Goal: Information Seeking & Learning: Learn about a topic

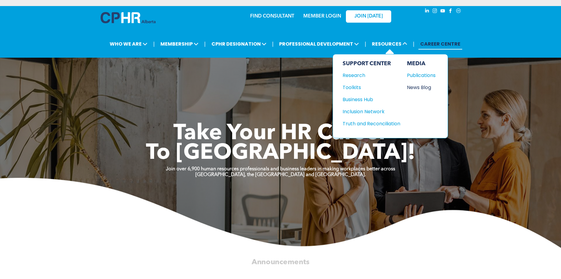
click at [419, 87] on div "News Blog" at bounding box center [420, 88] width 26 height 8
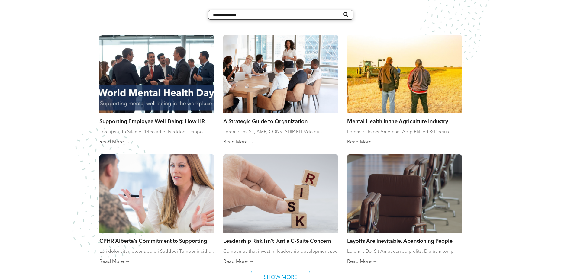
scroll to position [302, 0]
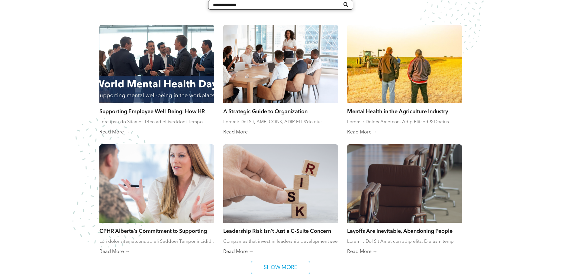
click at [156, 68] on div at bounding box center [157, 63] width 122 height 83
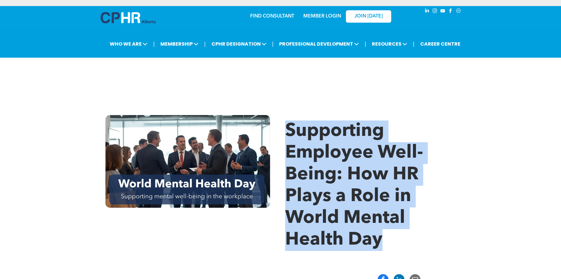
drag, startPoint x: 285, startPoint y: 130, endPoint x: 413, endPoint y: 258, distance: 180.4
click at [413, 258] on div "Supporting Employee Well-Being: How HR Plays a Role in World Mental Health Day" at bounding box center [280, 183] width 561 height 173
